Goal: Information Seeking & Learning: Check status

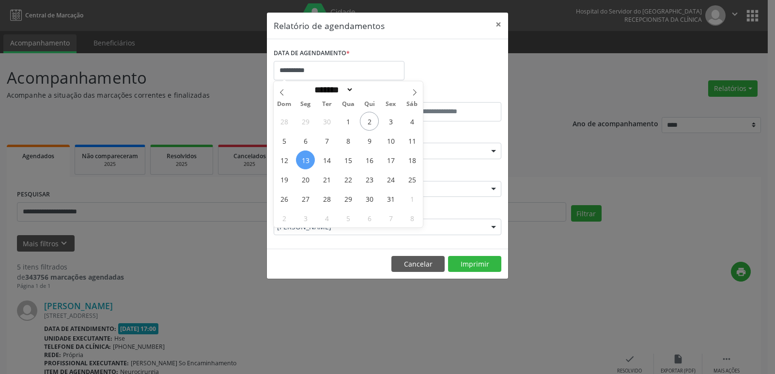
click at [307, 141] on span "6" at bounding box center [305, 140] width 19 height 19
click at [305, 142] on label "ESPECIALIDADE" at bounding box center [296, 135] width 45 height 15
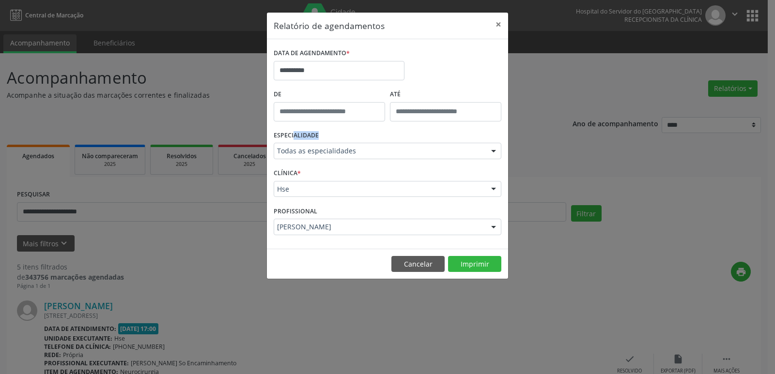
click at [491, 189] on div at bounding box center [493, 190] width 15 height 16
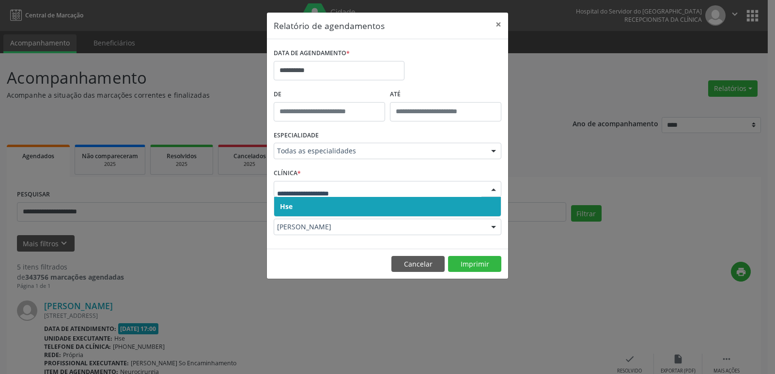
click at [380, 201] on span "Hse" at bounding box center [387, 206] width 227 height 19
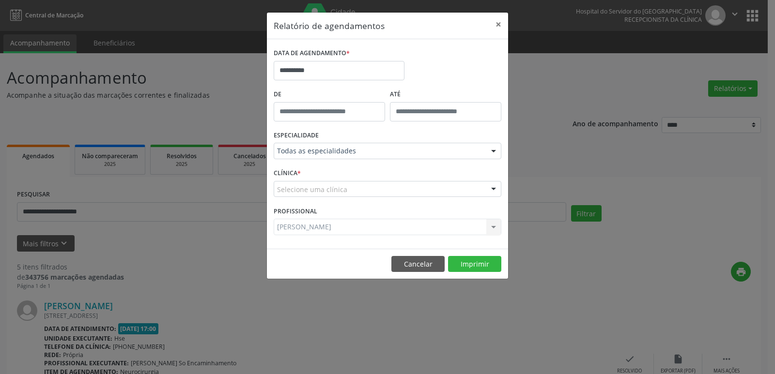
click at [497, 188] on div at bounding box center [493, 190] width 15 height 16
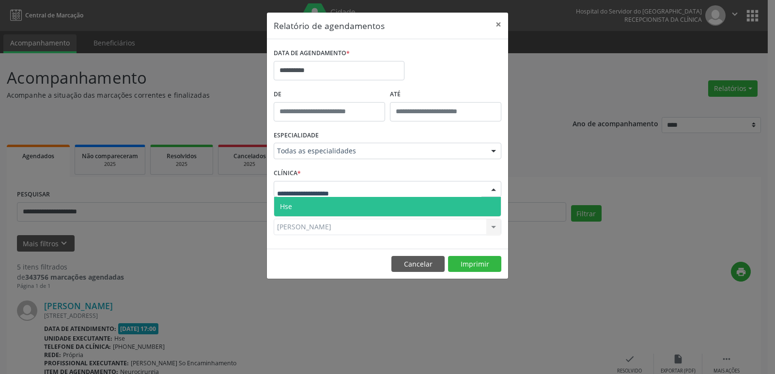
click at [399, 207] on span "Hse" at bounding box center [387, 206] width 227 height 19
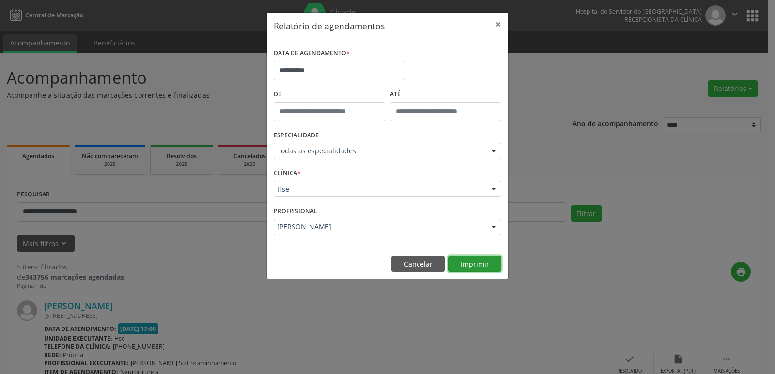
click at [472, 261] on button "Imprimir" at bounding box center [474, 264] width 53 height 16
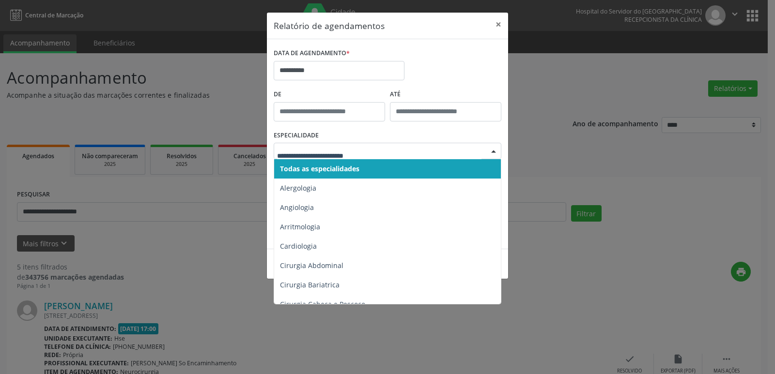
click at [490, 151] on div at bounding box center [493, 151] width 15 height 16
click at [373, 170] on span "Todas as especialidades" at bounding box center [388, 168] width 228 height 19
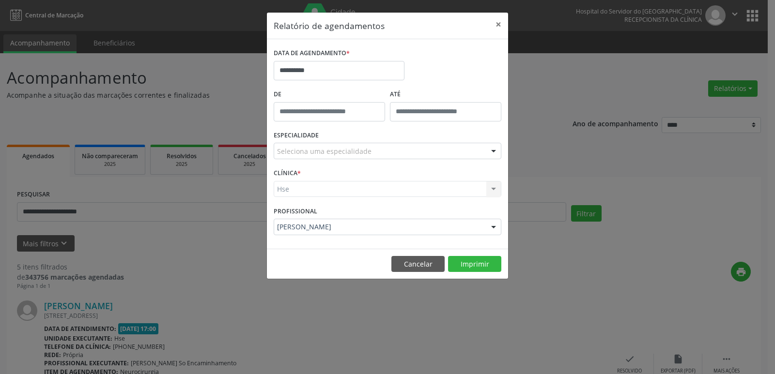
click at [490, 190] on div "Hse Hse Nenhum resultado encontrado para: " " Não há nenhuma opção para ser exi…" at bounding box center [388, 189] width 228 height 16
click at [492, 190] on div "Hse Hse Nenhum resultado encontrado para: " " Não há nenhuma opção para ser exi…" at bounding box center [388, 189] width 228 height 16
click at [493, 152] on div at bounding box center [493, 151] width 15 height 16
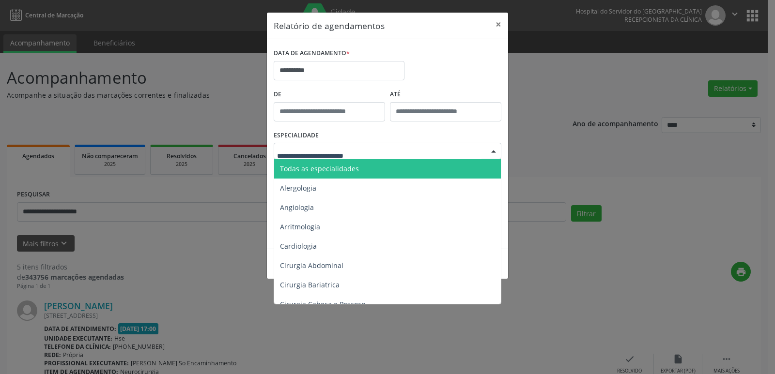
click at [359, 169] on span "Todas as especialidades" at bounding box center [388, 168] width 228 height 19
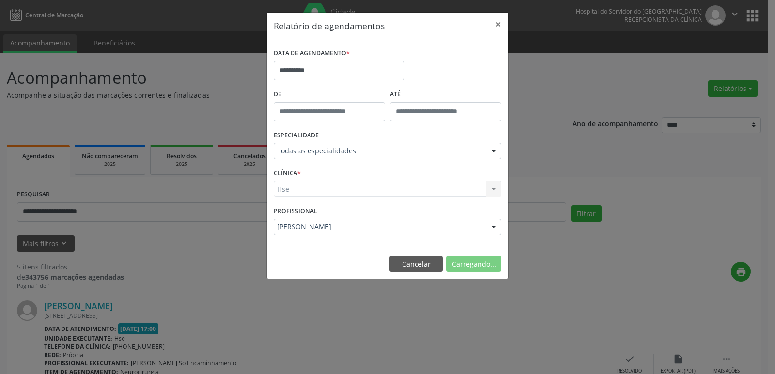
click at [493, 191] on div "Hse Hse Nenhum resultado encontrado para: " " Não há nenhuma opção para ser exi…" at bounding box center [388, 189] width 228 height 16
click at [494, 186] on div "Hse Hse Nenhum resultado encontrado para: " " Não há nenhuma opção para ser exi…" at bounding box center [388, 189] width 228 height 16
click at [494, 188] on div "Hse Hse Nenhum resultado encontrado para: " " Não há nenhuma opção para ser exi…" at bounding box center [388, 189] width 228 height 16
click at [494, 188] on div at bounding box center [493, 190] width 15 height 16
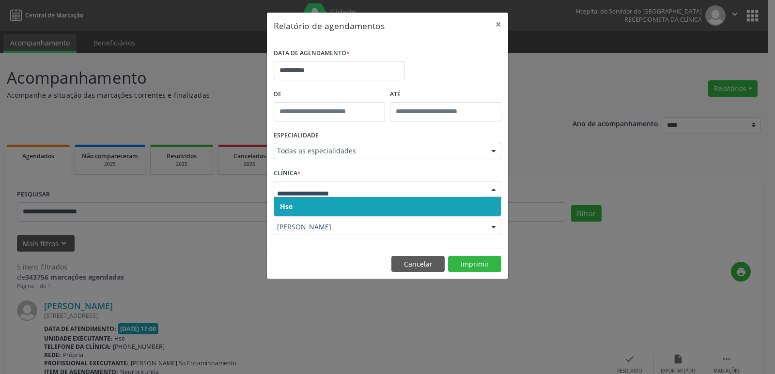
click at [494, 188] on div at bounding box center [493, 190] width 15 height 16
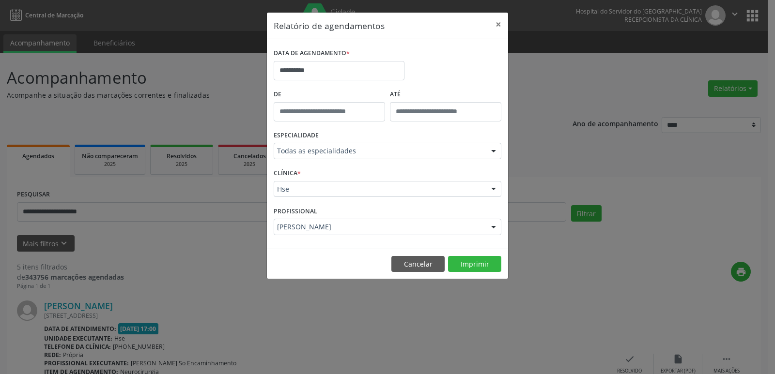
click at [494, 188] on div at bounding box center [493, 190] width 15 height 16
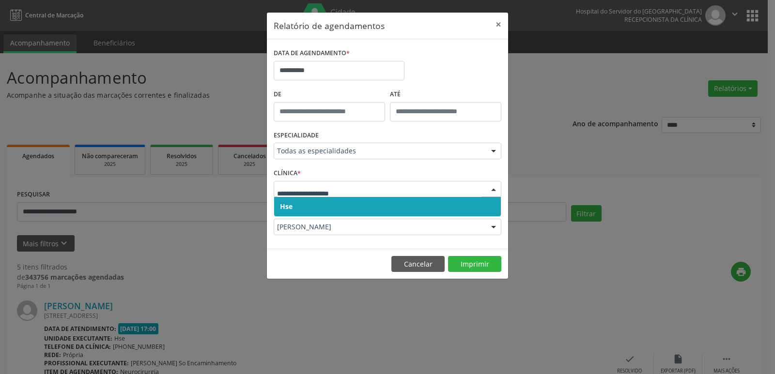
click at [364, 206] on span "Hse" at bounding box center [387, 206] width 227 height 19
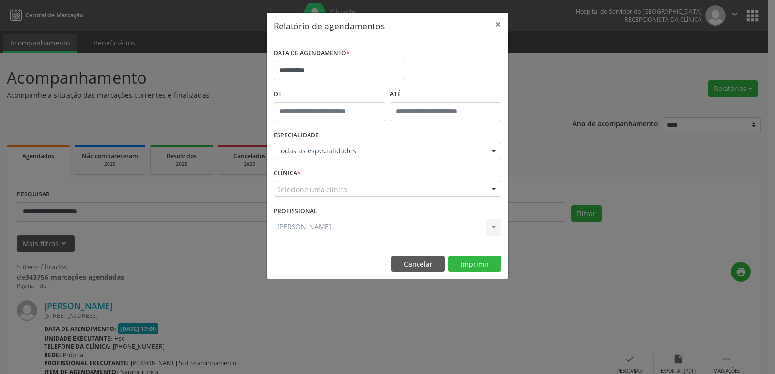
click at [328, 228] on div "[PERSON_NAME] Todos os profissionais [PERSON_NAME] Interaminense Junior [PERSON…" at bounding box center [388, 227] width 228 height 16
click at [499, 27] on button "×" at bounding box center [497, 25] width 19 height 24
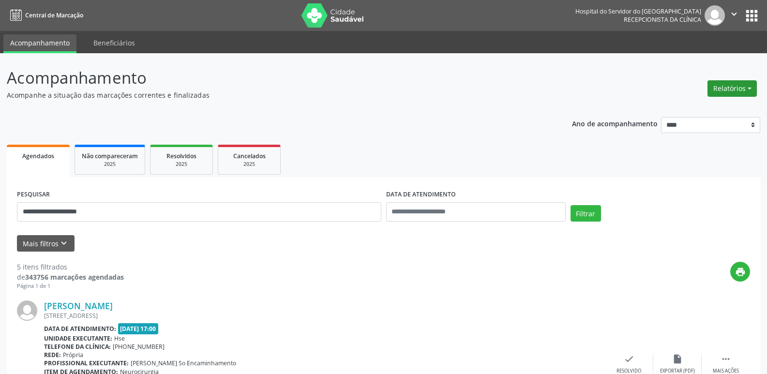
click at [741, 84] on button "Relatórios" at bounding box center [732, 88] width 49 height 16
click at [712, 106] on link "Agendamentos" at bounding box center [706, 110] width 104 height 14
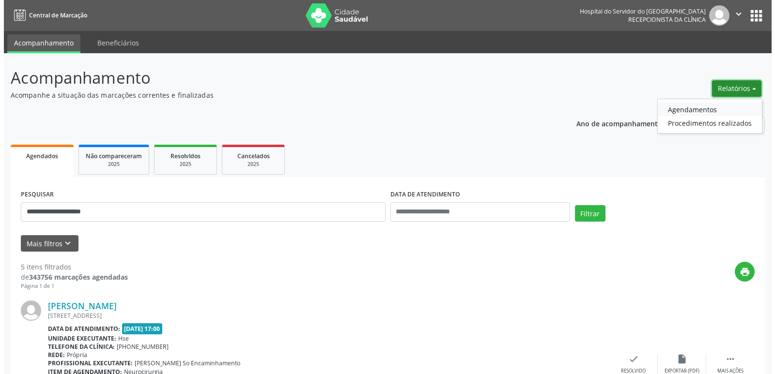
select select "*"
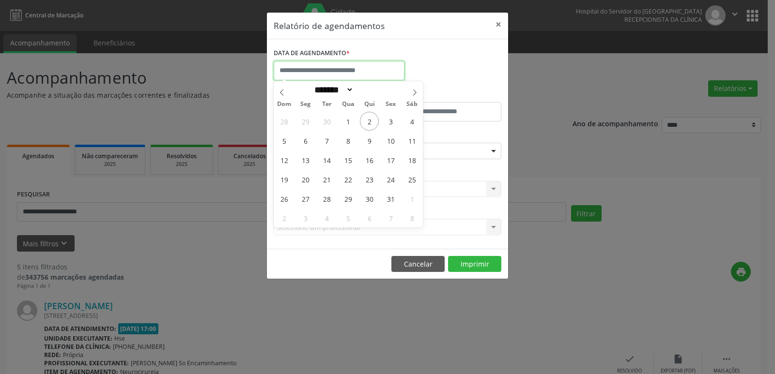
click at [312, 68] on input "text" at bounding box center [339, 70] width 131 height 19
click at [307, 142] on span "6" at bounding box center [305, 140] width 19 height 19
type input "**********"
click at [307, 142] on span "6" at bounding box center [305, 140] width 19 height 19
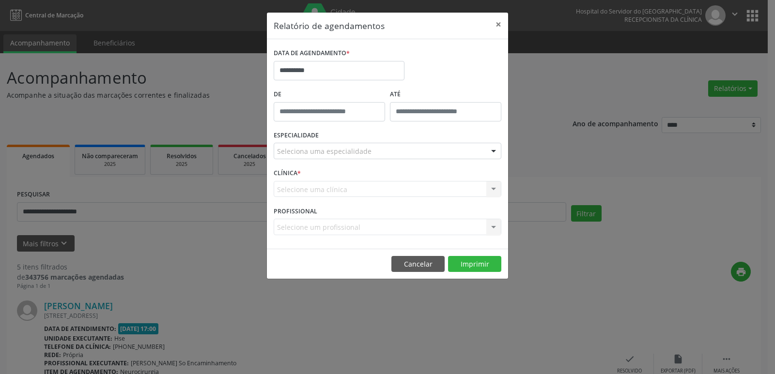
click at [495, 152] on div at bounding box center [493, 151] width 15 height 16
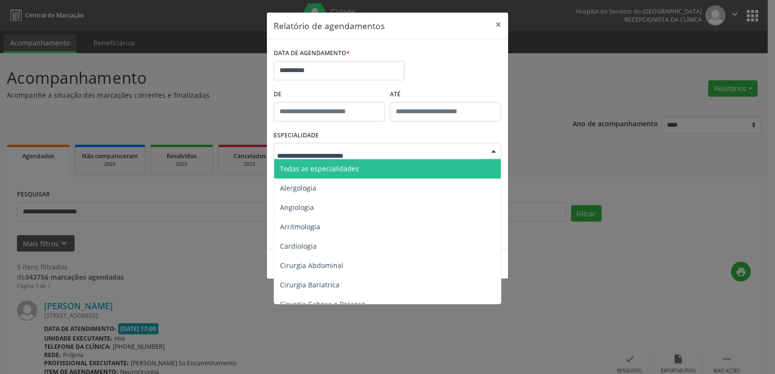
click at [392, 171] on span "Todas as especialidades" at bounding box center [388, 168] width 228 height 19
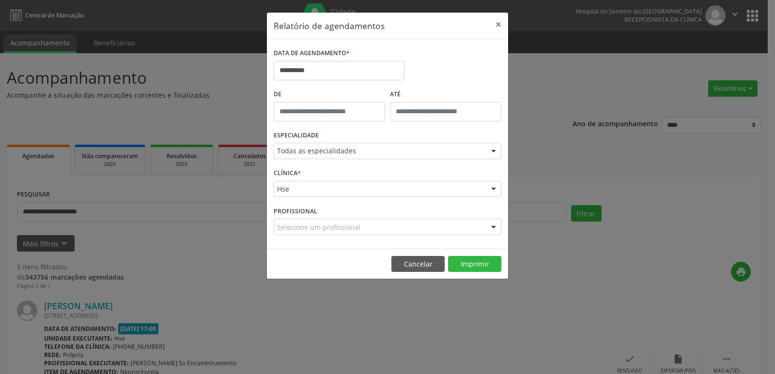
click at [494, 190] on div at bounding box center [493, 190] width 15 height 16
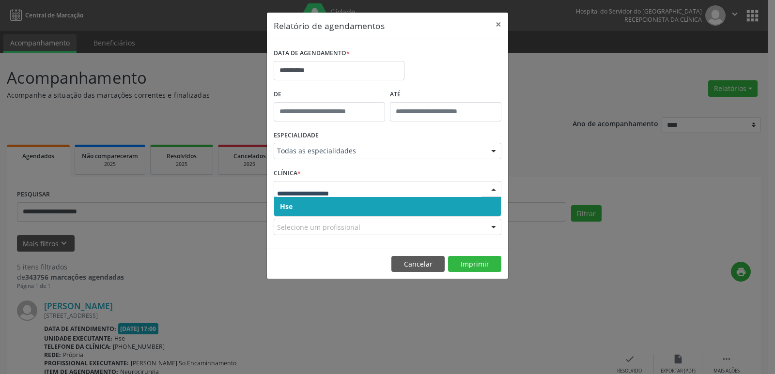
click at [365, 206] on span "Hse" at bounding box center [387, 206] width 227 height 19
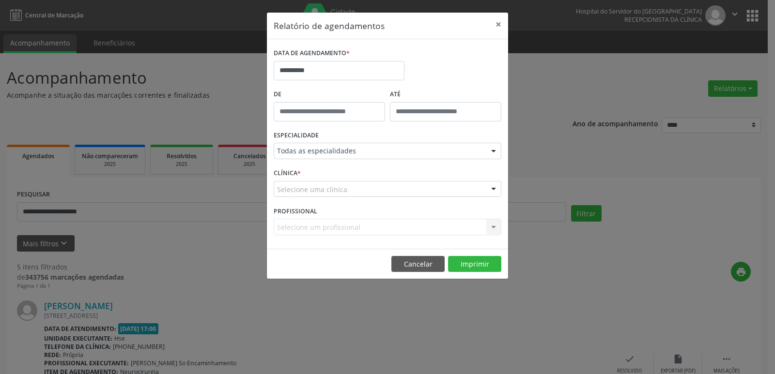
click at [492, 188] on div at bounding box center [493, 190] width 15 height 16
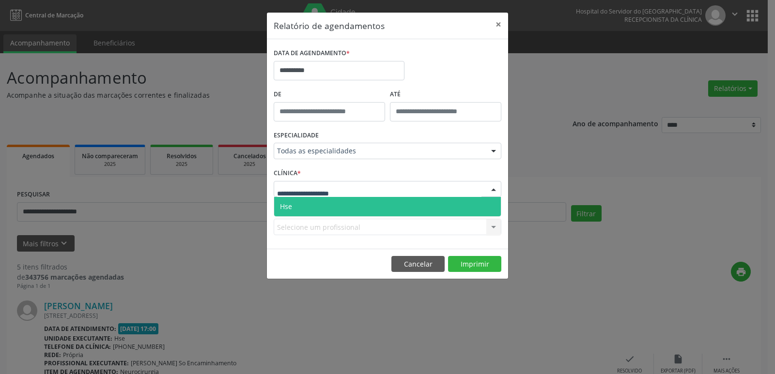
click at [342, 210] on span "Hse" at bounding box center [387, 206] width 227 height 19
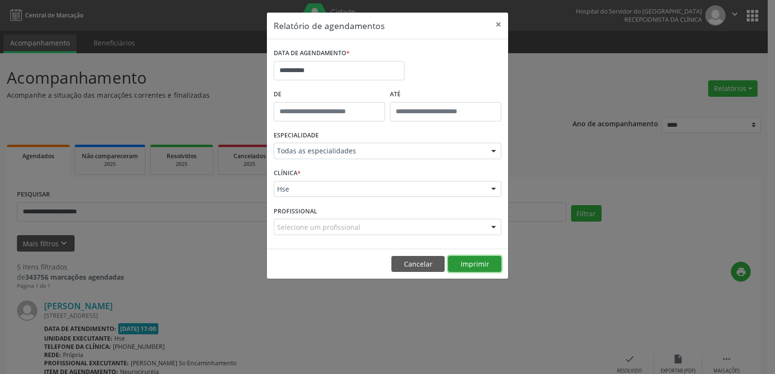
click at [468, 265] on button "Imprimir" at bounding box center [474, 264] width 53 height 16
click at [495, 21] on button "×" at bounding box center [497, 25] width 19 height 24
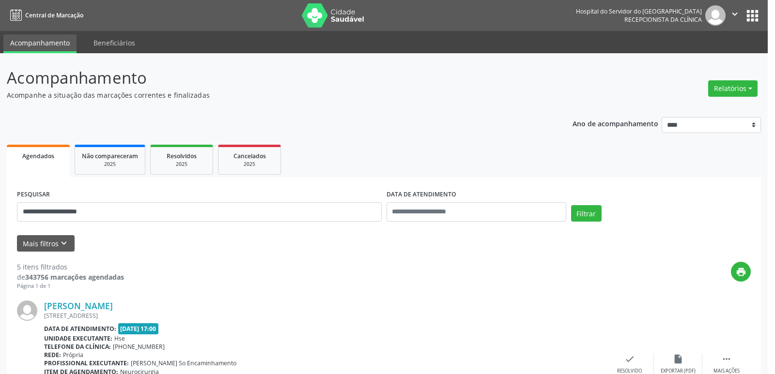
click at [501, 22] on nav "Central de Marcação Hospital do Servidor do [GEOGRAPHIC_DATA] Recepcionista da …" at bounding box center [383, 15] width 767 height 31
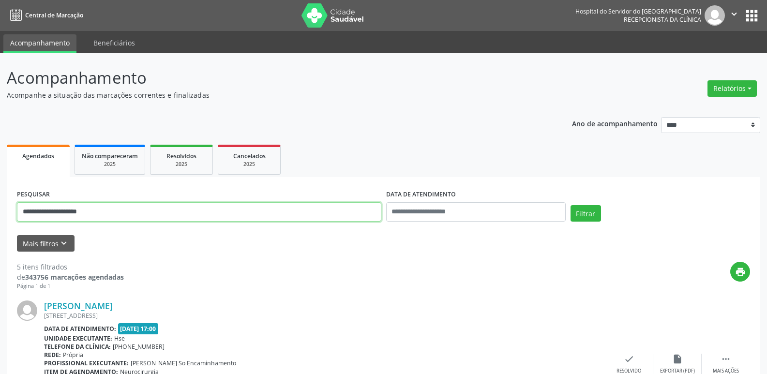
click at [100, 211] on input "**********" at bounding box center [199, 211] width 365 height 19
click at [112, 216] on input "**********" at bounding box center [199, 211] width 365 height 19
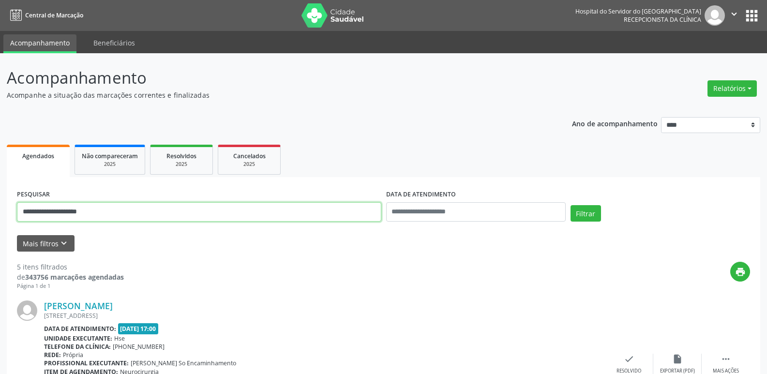
click at [113, 215] on input "**********" at bounding box center [199, 211] width 365 height 19
click at [113, 214] on input "**********" at bounding box center [199, 211] width 365 height 19
paste input "text"
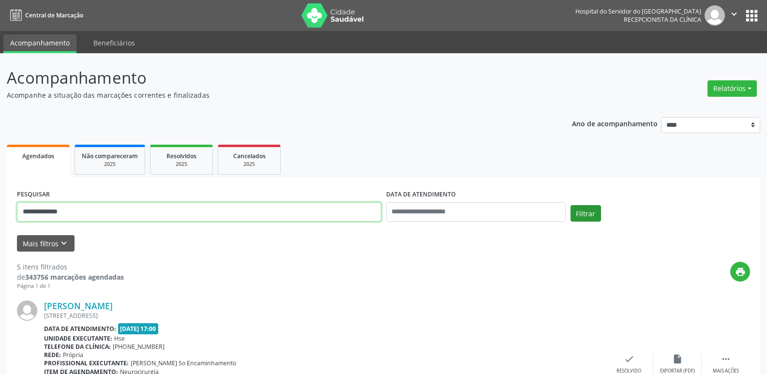
type input "**********"
click at [589, 215] on button "Filtrar" at bounding box center [586, 213] width 30 height 16
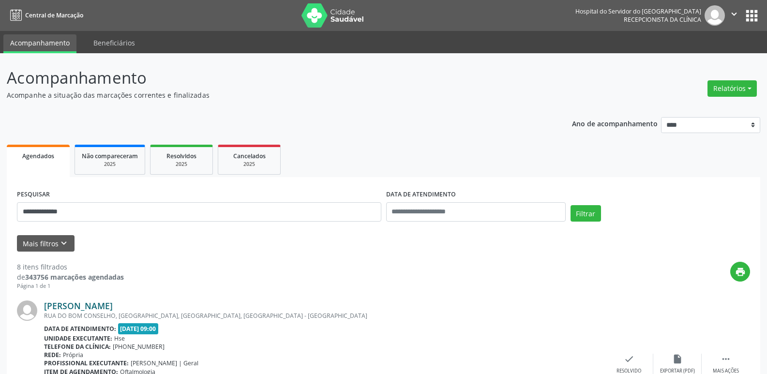
click at [113, 305] on link "[PERSON_NAME]" at bounding box center [78, 306] width 69 height 11
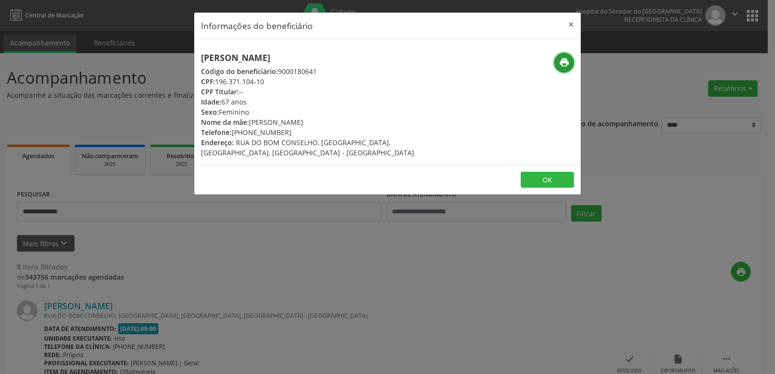
click at [564, 62] on icon "print" at bounding box center [564, 62] width 11 height 11
click at [576, 19] on button "×" at bounding box center [570, 25] width 19 height 24
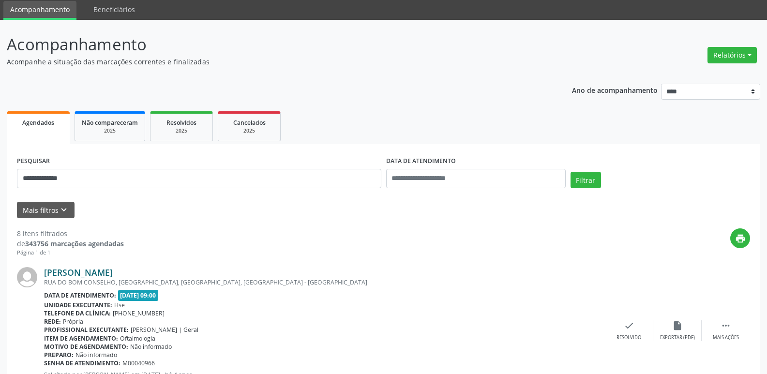
scroll to position [48, 0]
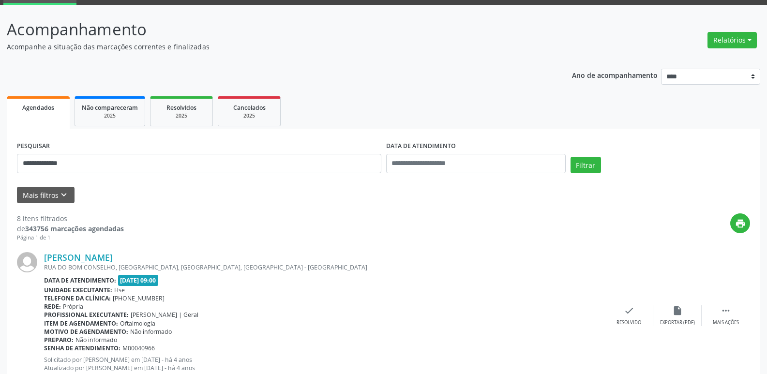
click at [501, 300] on div "Telefone da clínica: [PHONE_NUMBER]" at bounding box center [324, 298] width 561 height 8
